Goal: Task Accomplishment & Management: Use online tool/utility

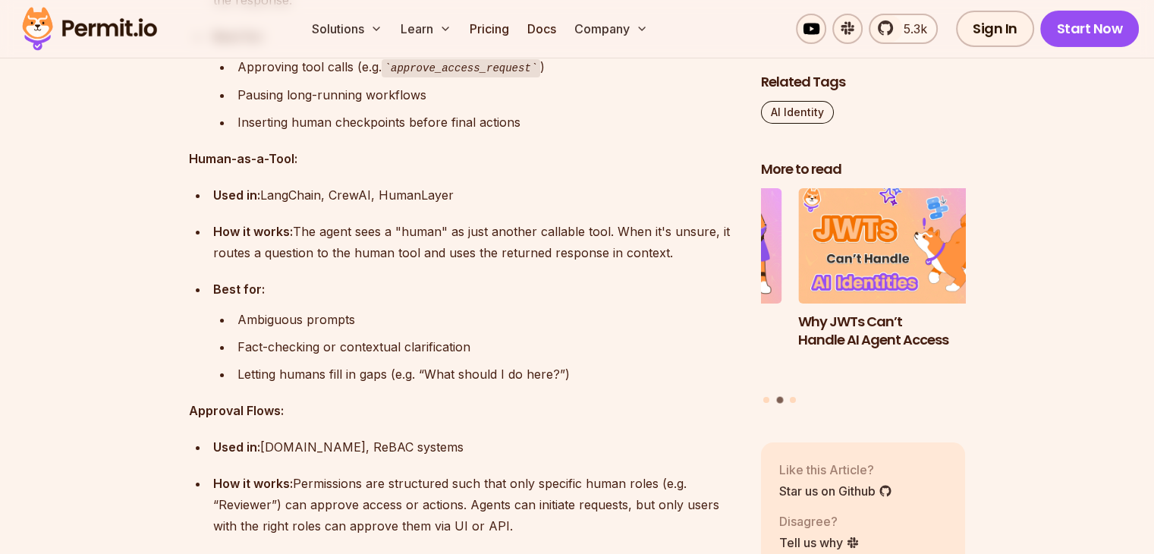
scroll to position [5843, 0]
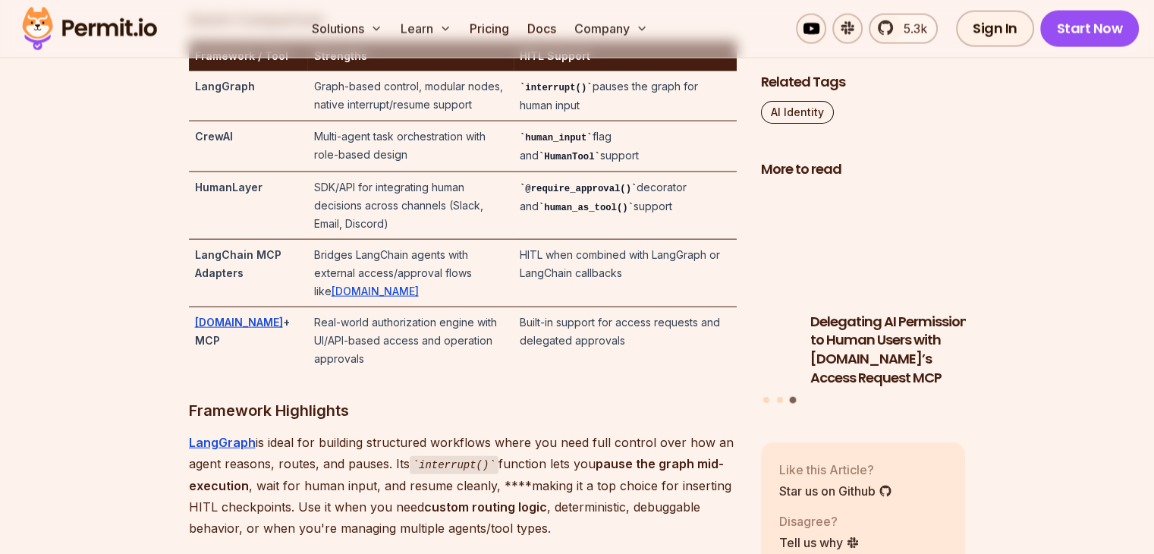
scroll to position [3339, 0]
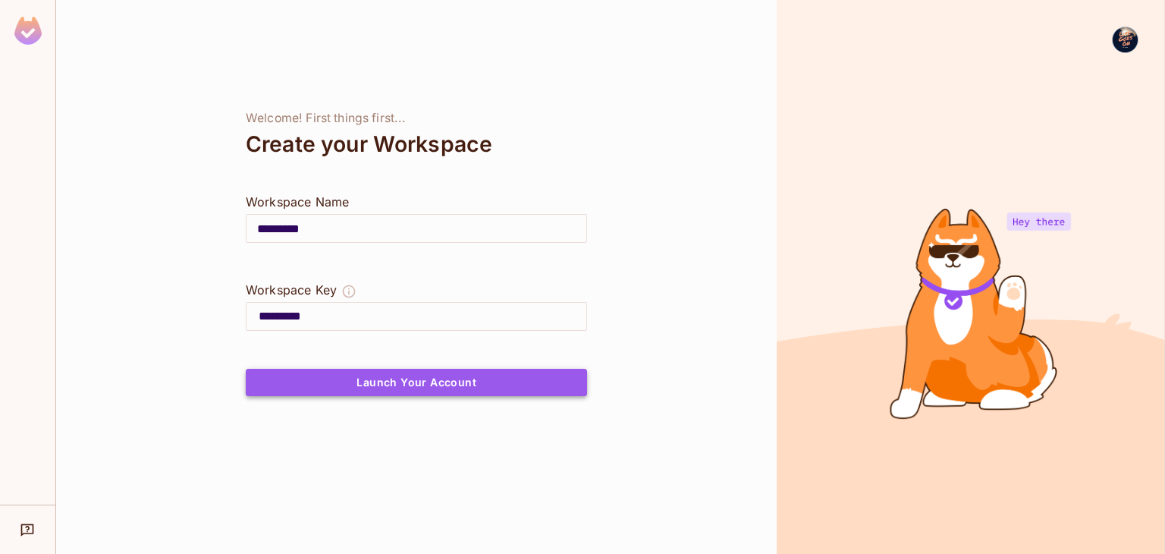
click at [355, 391] on button "Launch Your Account" at bounding box center [416, 382] width 341 height 27
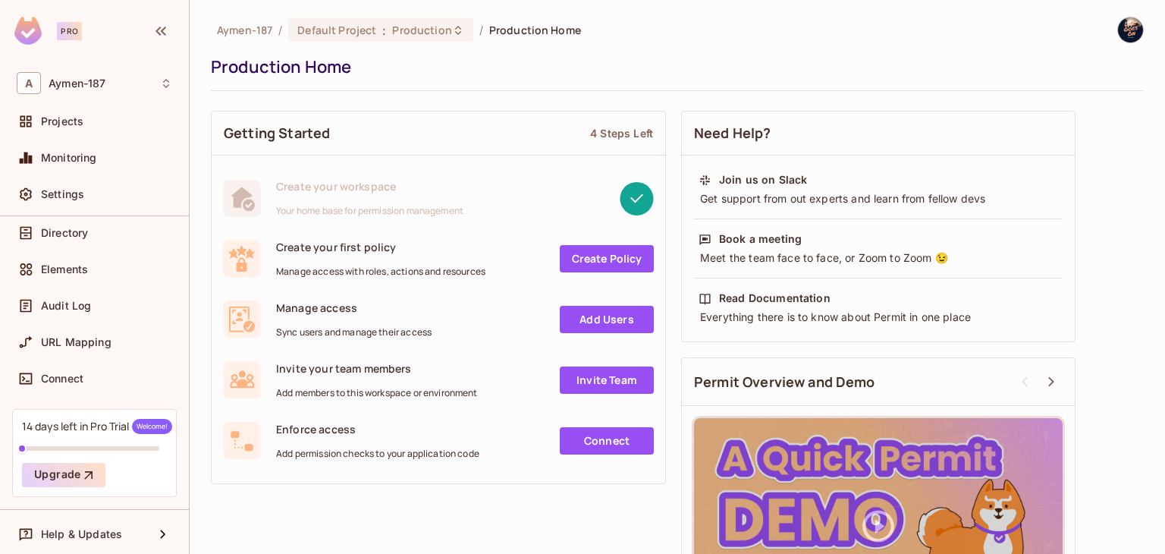
scroll to position [132, 0]
click at [592, 256] on link "Create Policy" at bounding box center [607, 258] width 94 height 27
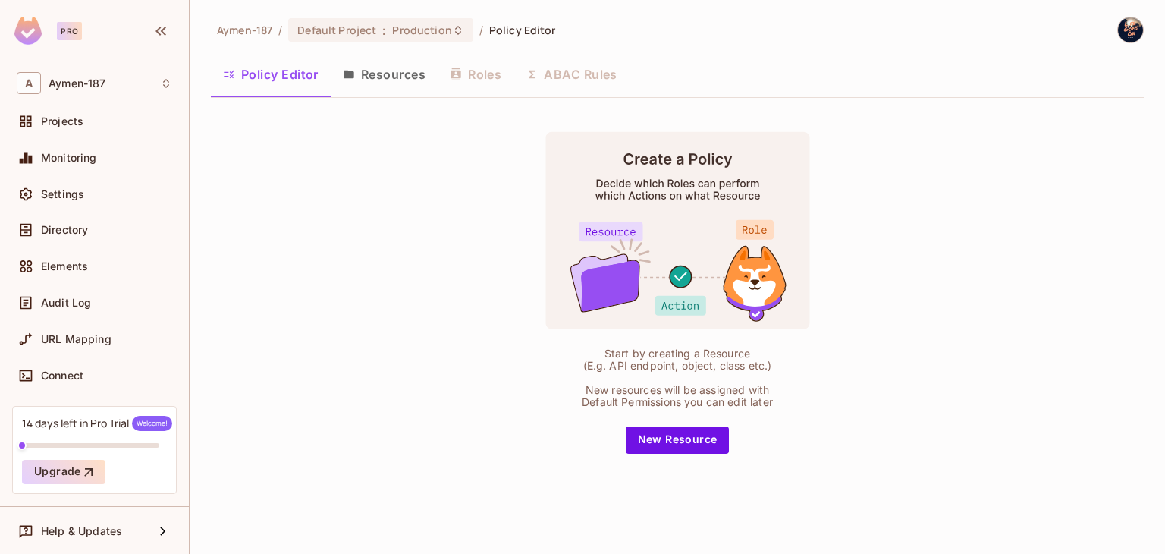
click at [364, 77] on button "Resources" at bounding box center [384, 74] width 107 height 38
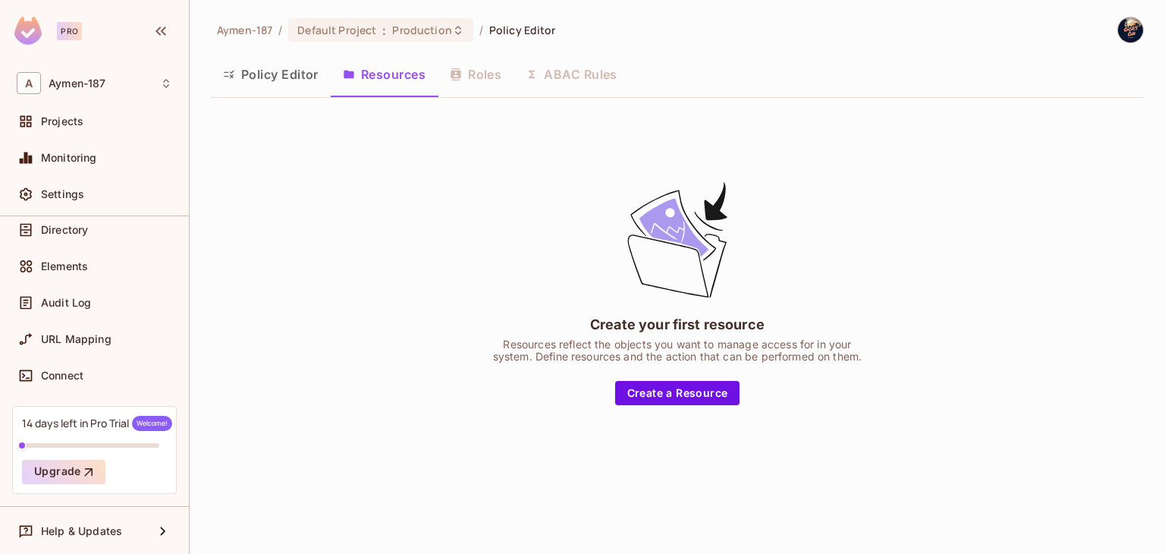
click at [479, 87] on div "Policy Editor Resources Roles ABAC Rules" at bounding box center [677, 74] width 933 height 38
click at [595, 88] on div "Policy Editor Resources Roles ABAC Rules" at bounding box center [677, 74] width 933 height 38
click at [261, 101] on div "Aymen-187 / Default Project : Production / Policy Editor Policy Editor Resource…" at bounding box center [677, 246] width 933 height 458
click at [261, 88] on button "Policy Editor" at bounding box center [271, 74] width 120 height 38
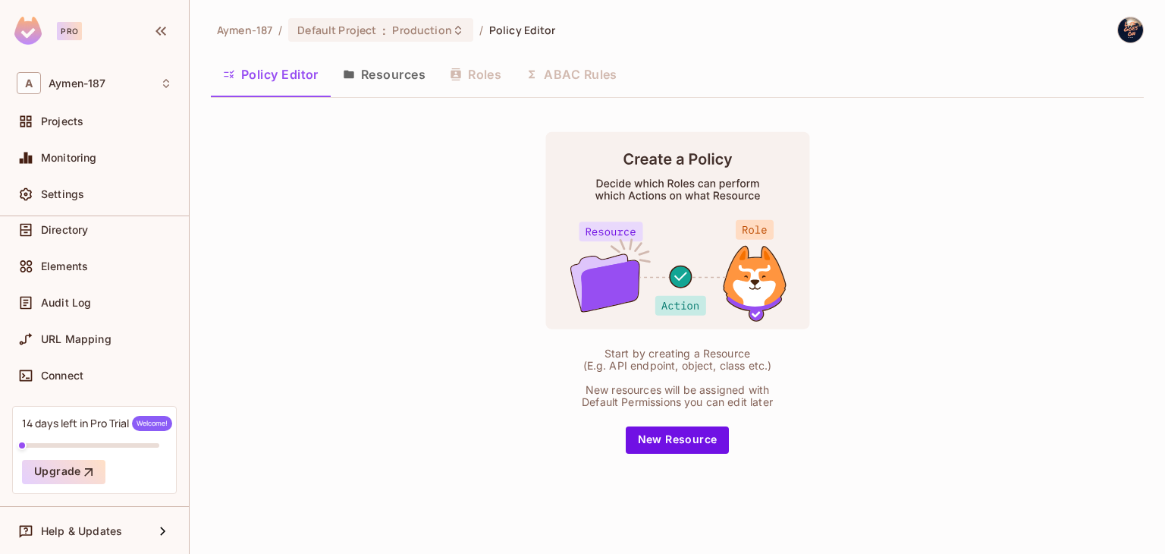
click at [135, 137] on div "Projects" at bounding box center [95, 124] width 168 height 36
click at [137, 122] on div "Projects" at bounding box center [106, 121] width 131 height 12
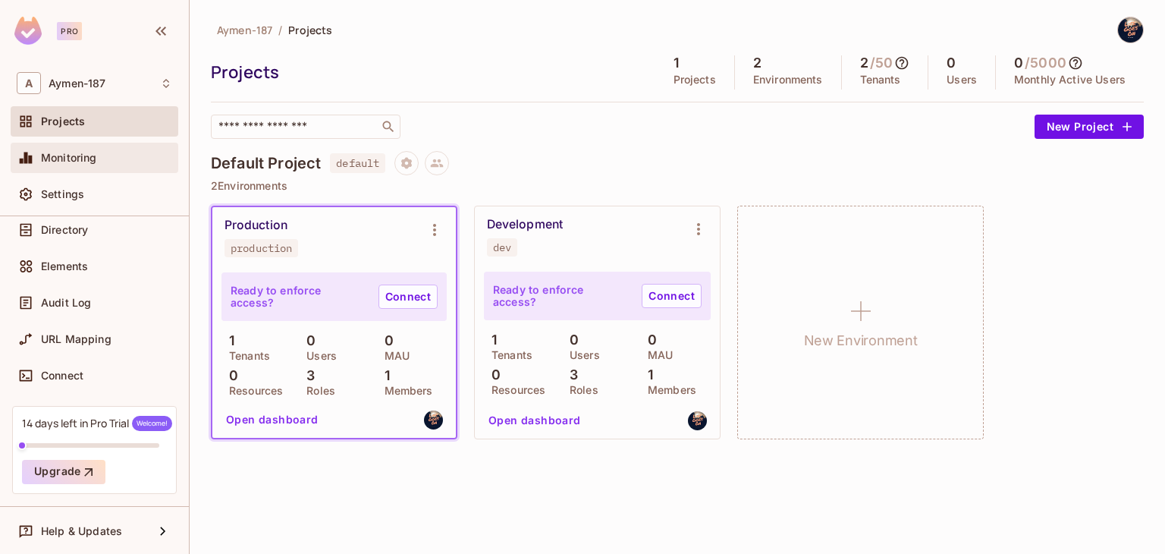
click at [86, 153] on span "Monitoring" at bounding box center [69, 158] width 56 height 12
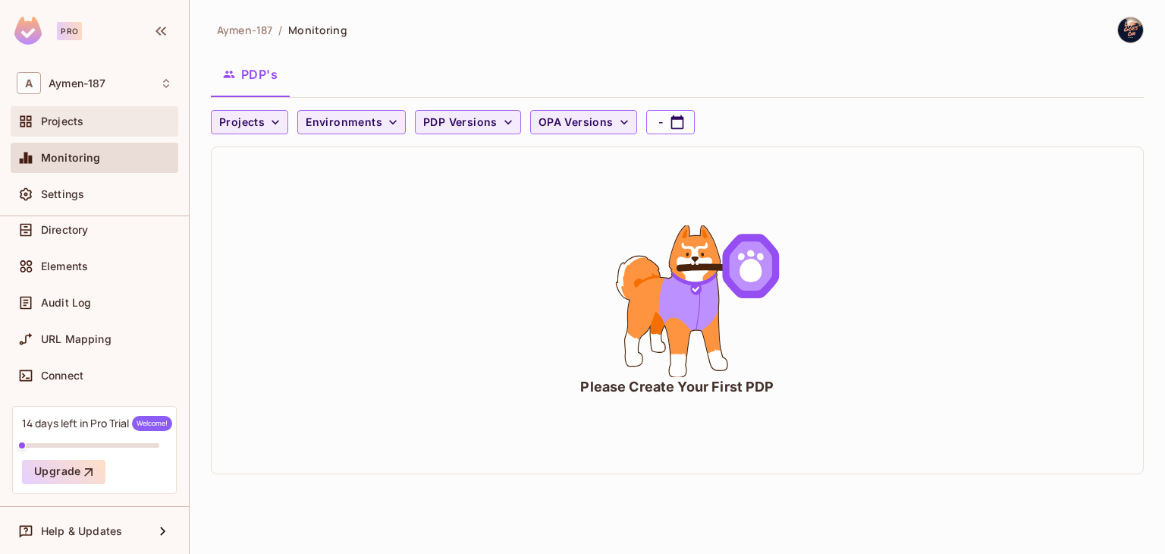
click at [115, 134] on div "Projects" at bounding box center [95, 121] width 168 height 30
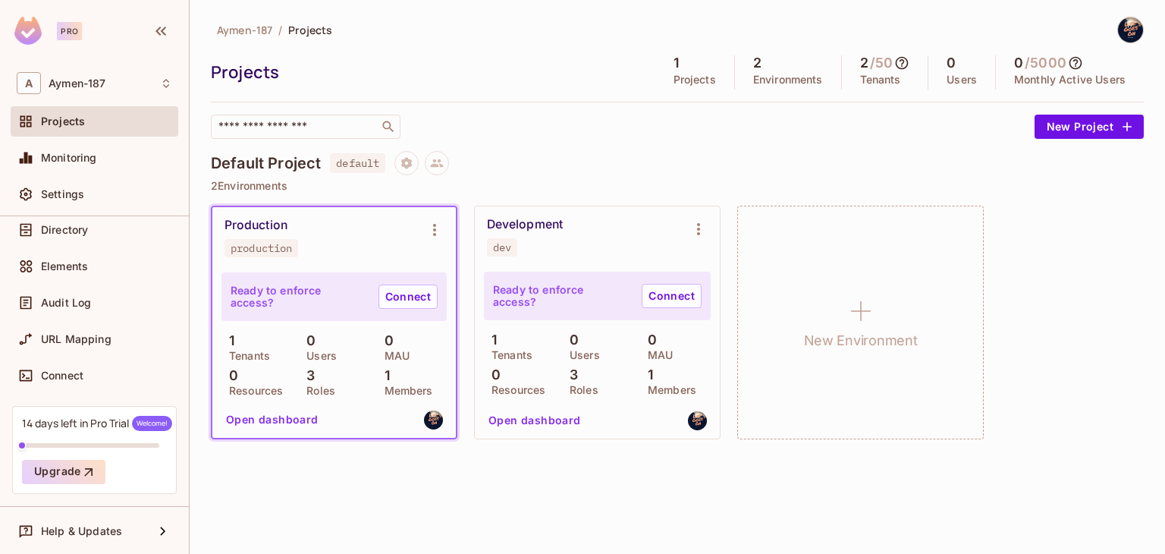
click at [125, 285] on div "Elements" at bounding box center [95, 269] width 168 height 36
click at [125, 266] on div "Elements" at bounding box center [106, 266] width 131 height 12
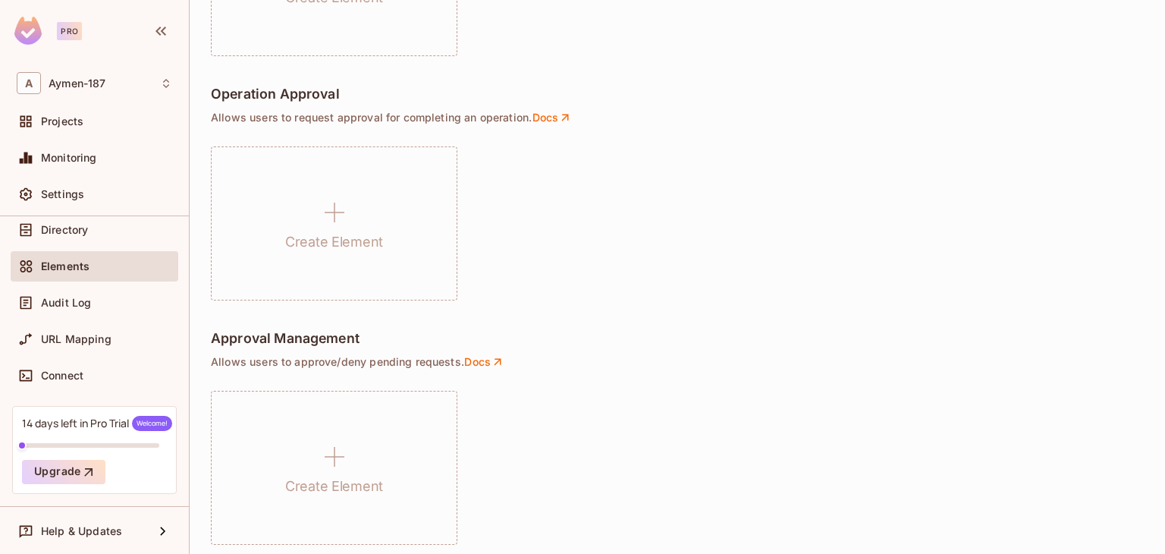
scroll to position [1136, 0]
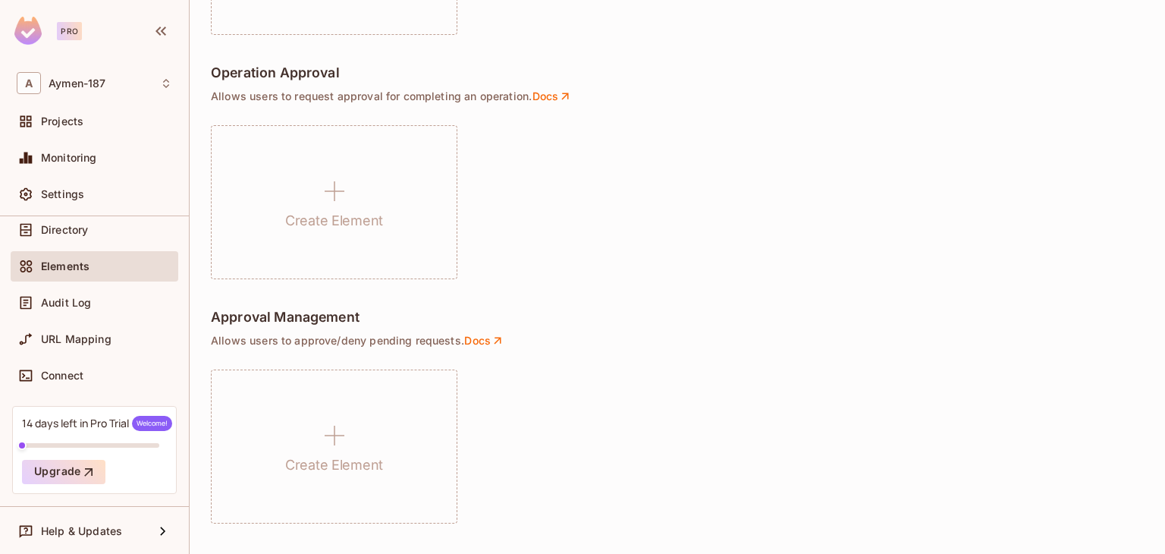
click at [124, 316] on div "Audit Log" at bounding box center [95, 306] width 168 height 36
click at [125, 307] on div "Audit Log" at bounding box center [95, 303] width 156 height 18
